Goal: Find specific page/section: Find specific page/section

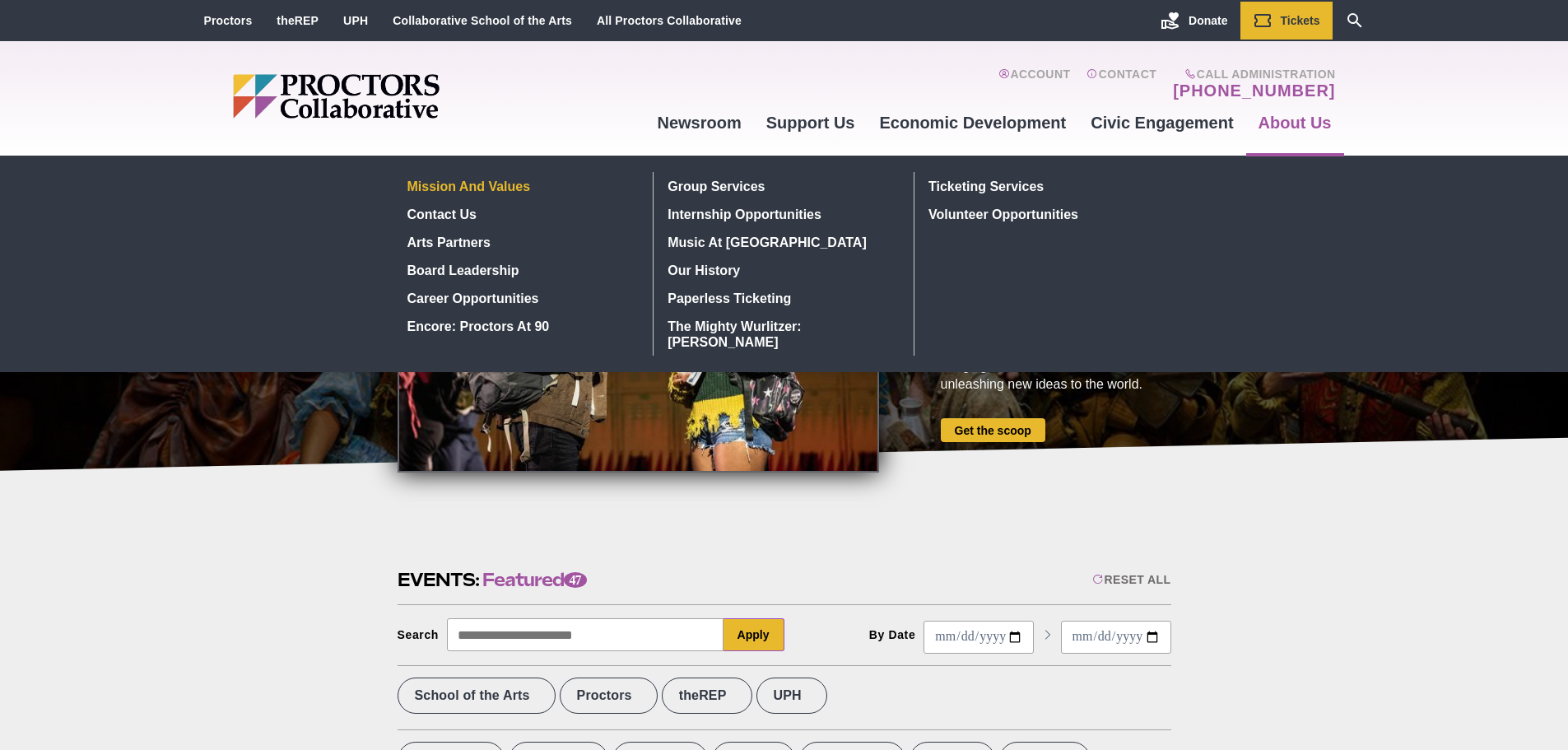
click at [481, 187] on link "Mission and Values" at bounding box center [520, 187] width 239 height 28
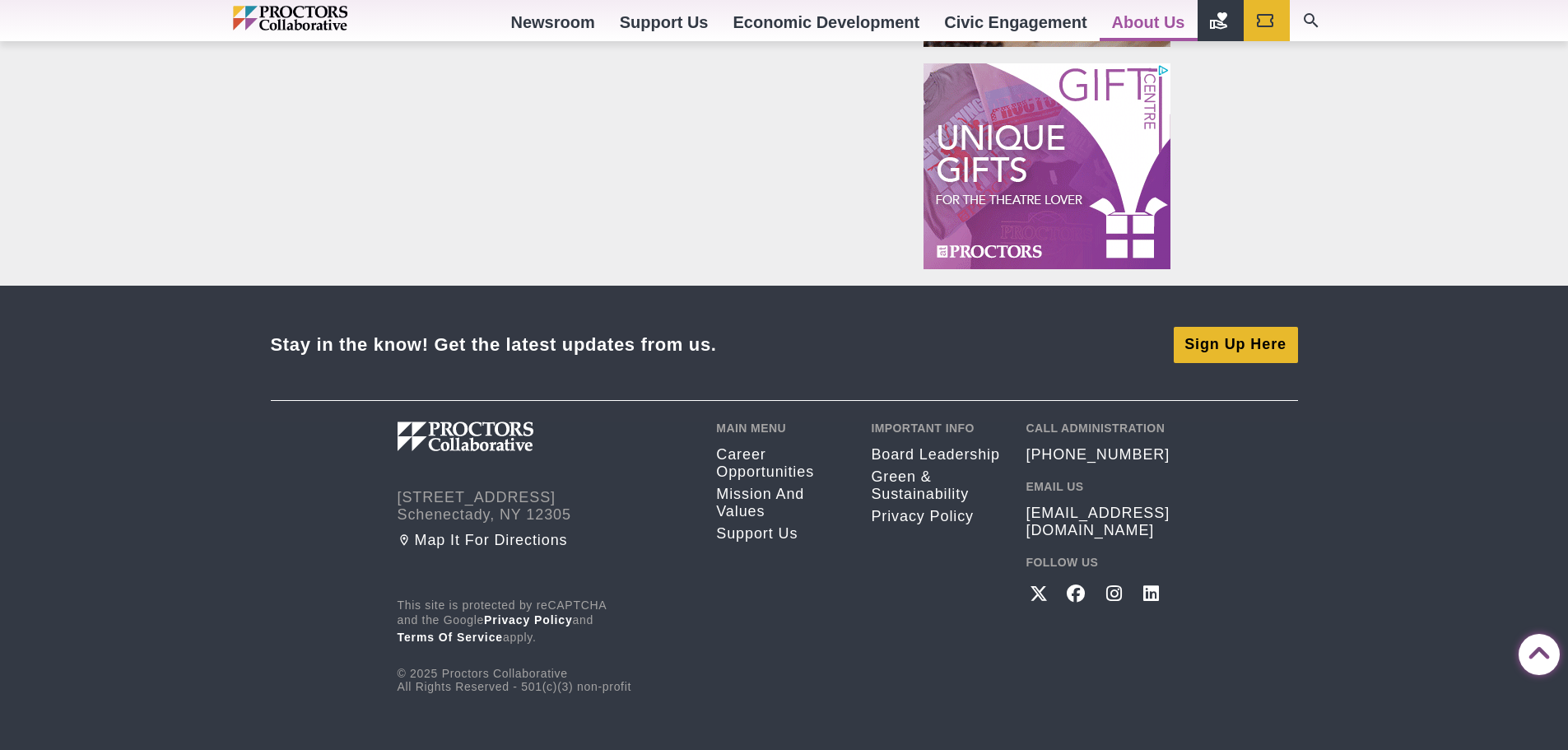
scroll to position [1389, 0]
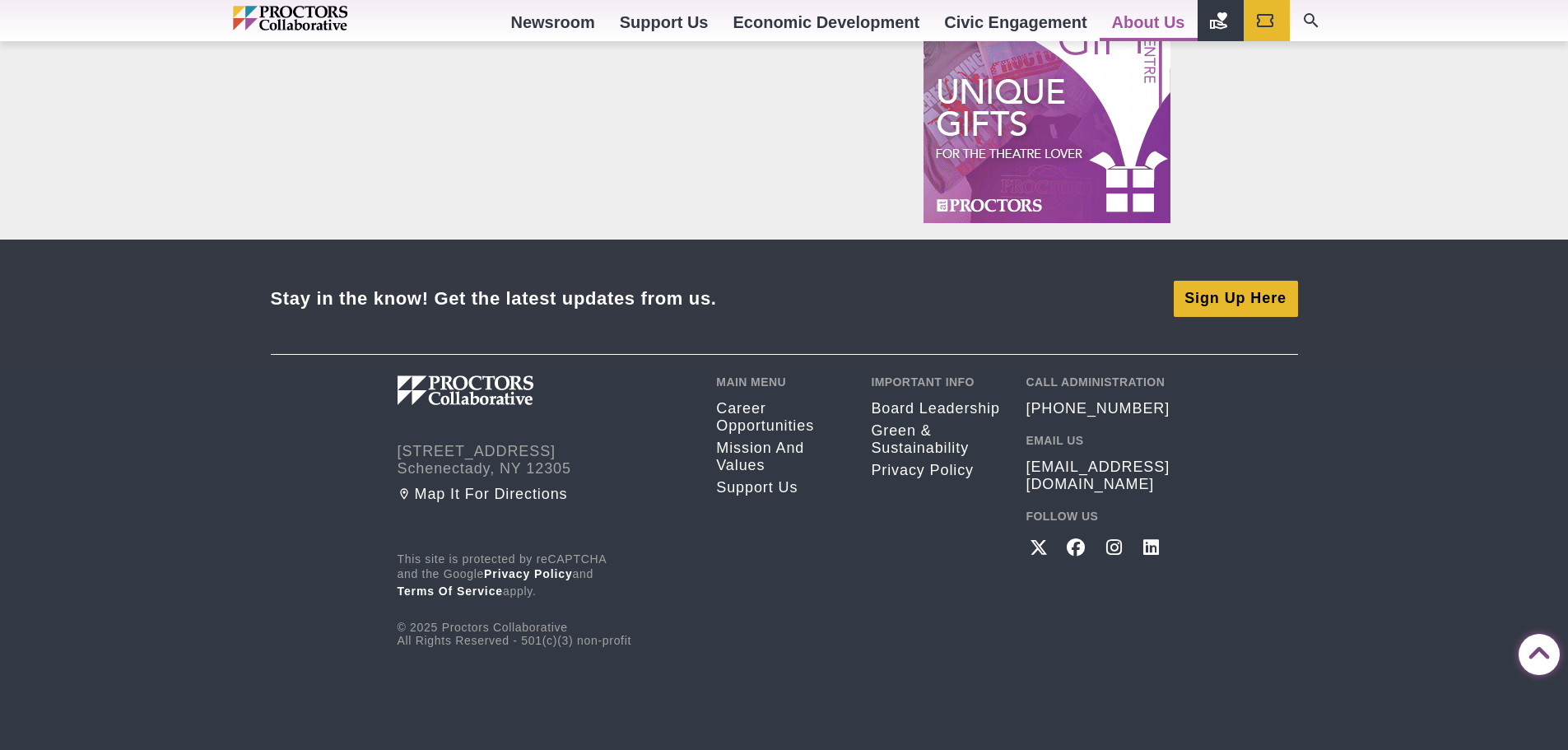
drag, startPoint x: 1572, startPoint y: 59, endPoint x: 1043, endPoint y: 575, distance: 739.0
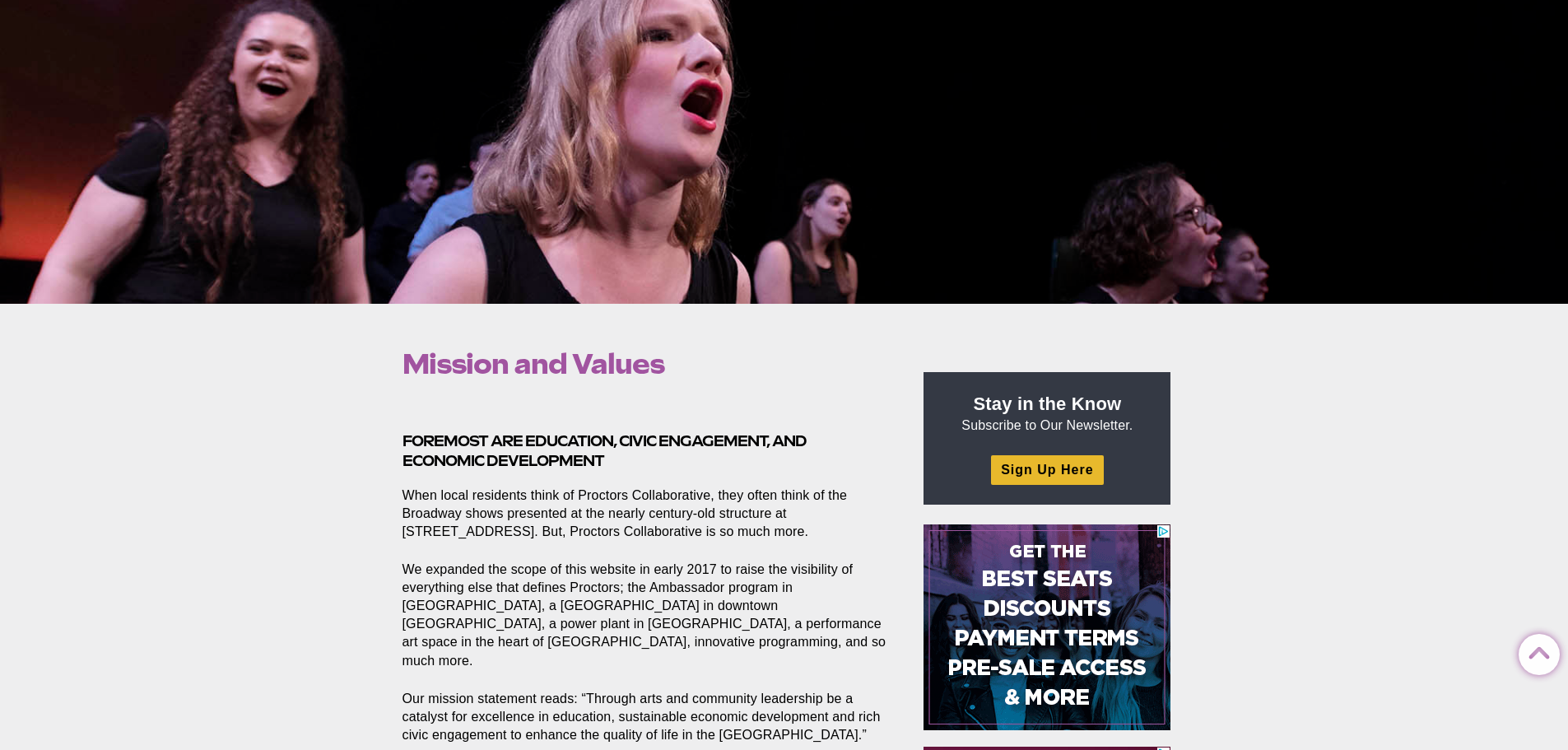
scroll to position [0, 0]
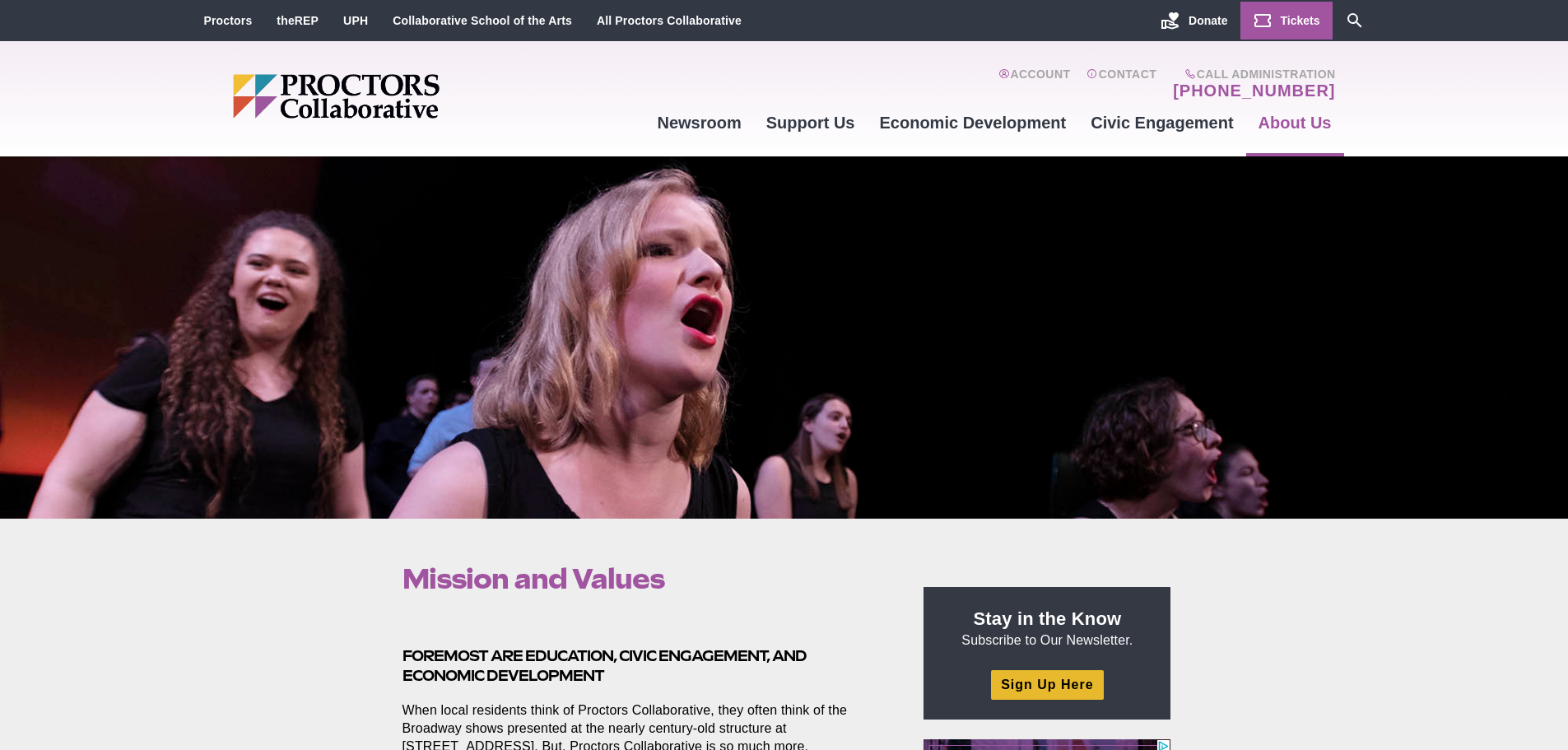
click at [1299, 17] on span "Tickets" at bounding box center [1301, 20] width 40 height 13
